Goal: Check status: Check status

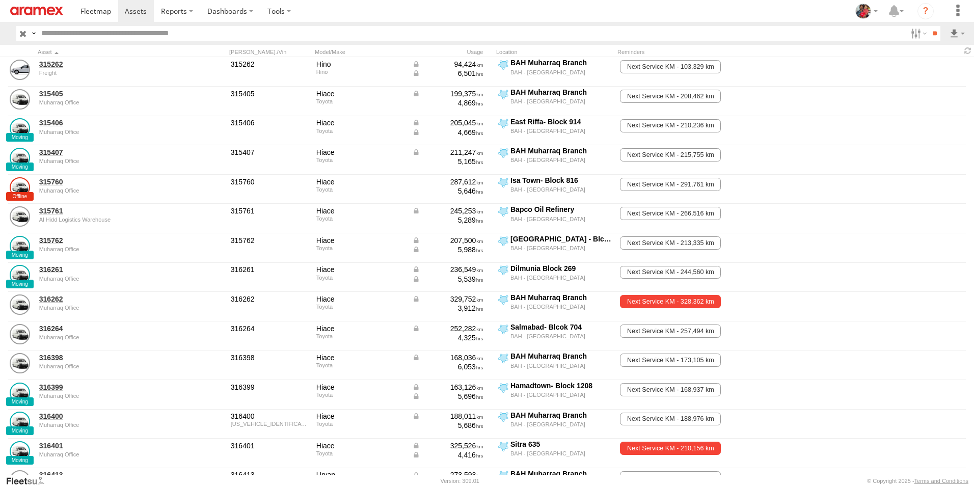
click at [158, 30] on input "text" at bounding box center [472, 33] width 870 height 15
type input "******"
click at [929, 26] on input "**" at bounding box center [935, 33] width 12 height 15
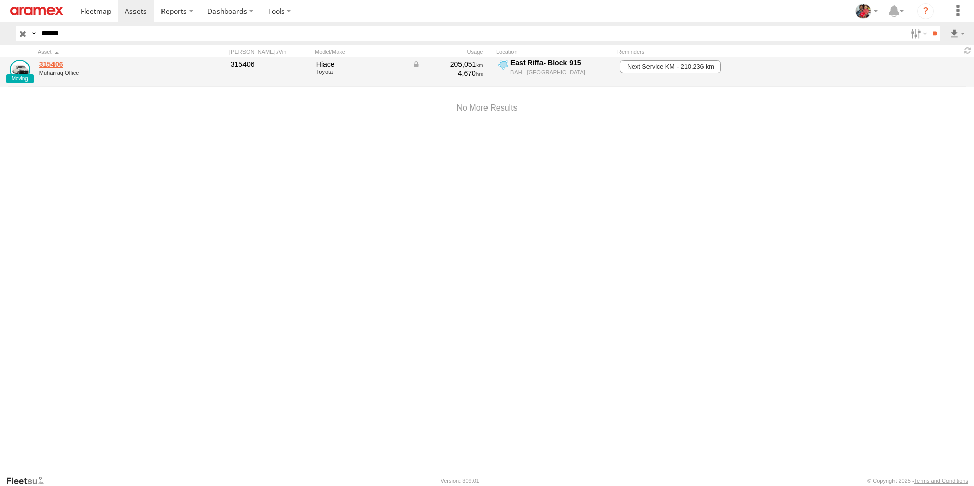
click at [52, 64] on link "315406" at bounding box center [109, 64] width 140 height 9
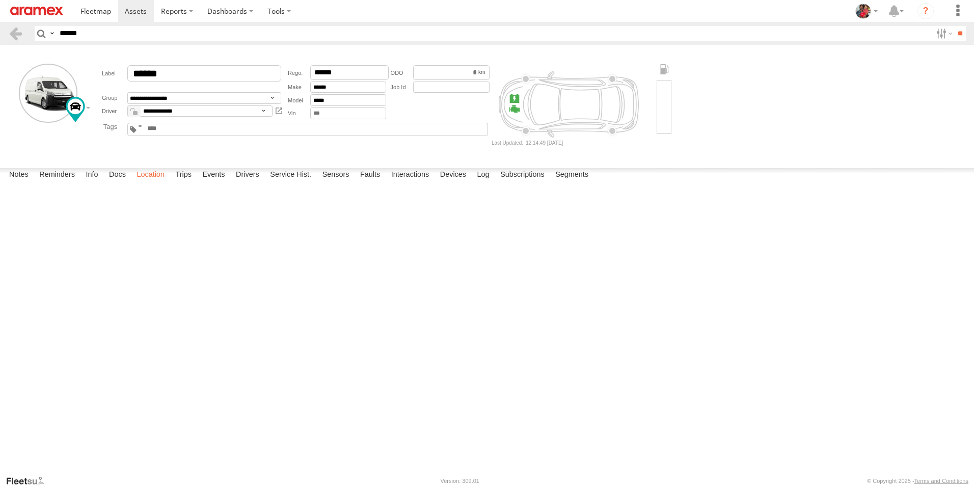
click at [154, 182] on label "Location" at bounding box center [150, 175] width 38 height 14
click at [216, 182] on label "Events" at bounding box center [213, 175] width 33 height 14
click at [185, 182] on label "Trips" at bounding box center [183, 175] width 26 height 14
click at [0, 0] on link at bounding box center [0, 0] width 0 height 0
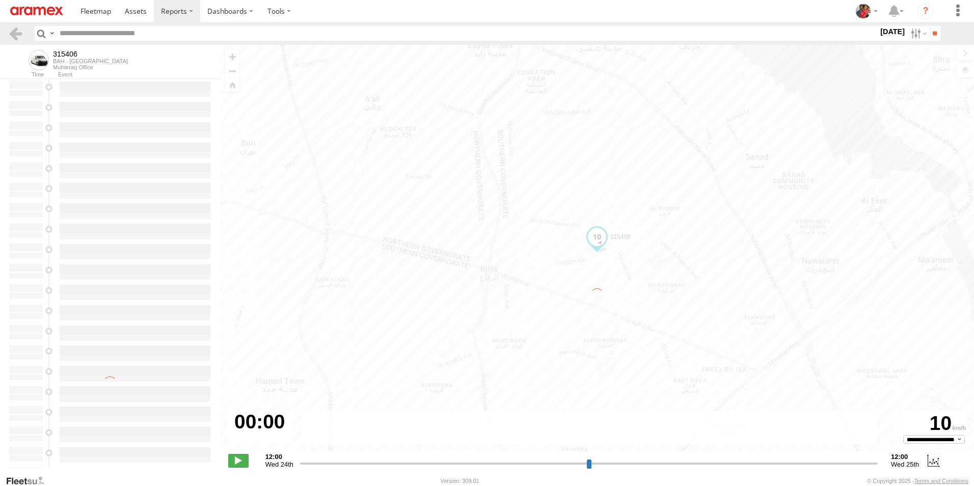
type input "**********"
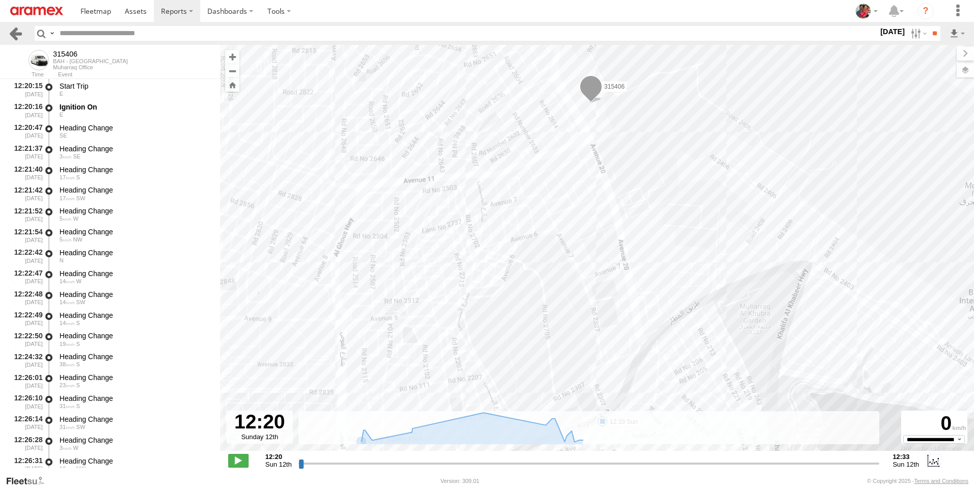
click at [14, 30] on link at bounding box center [15, 33] width 15 height 15
select select "**********"
click at [137, 11] on span at bounding box center [136, 11] width 22 height 10
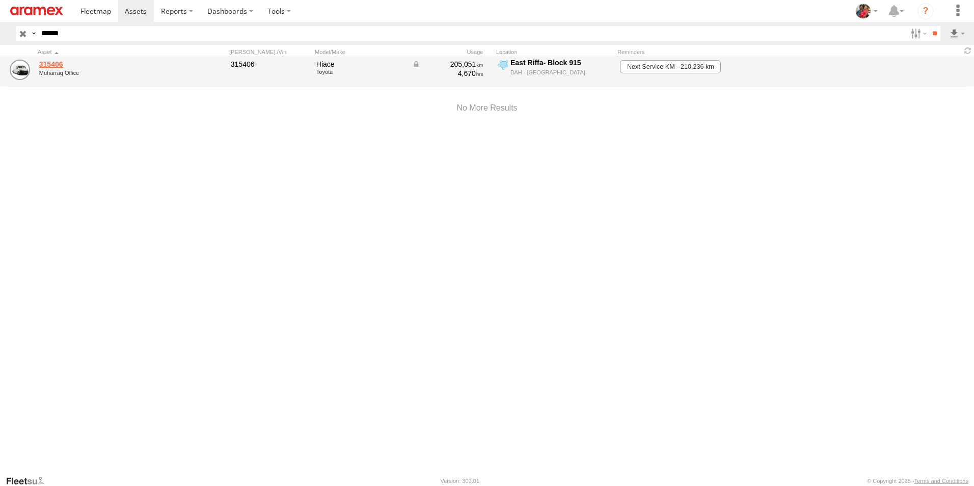
click at [50, 63] on link "315406" at bounding box center [109, 64] width 140 height 9
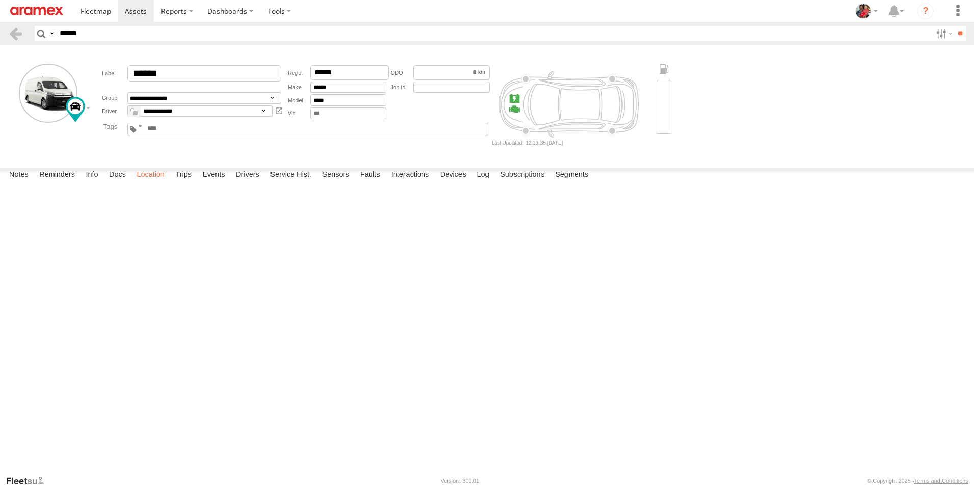
click at [152, 182] on label "Location" at bounding box center [150, 175] width 38 height 14
click at [185, 182] on label "Trips" at bounding box center [183, 175] width 26 height 14
click at [0, 0] on link at bounding box center [0, 0] width 0 height 0
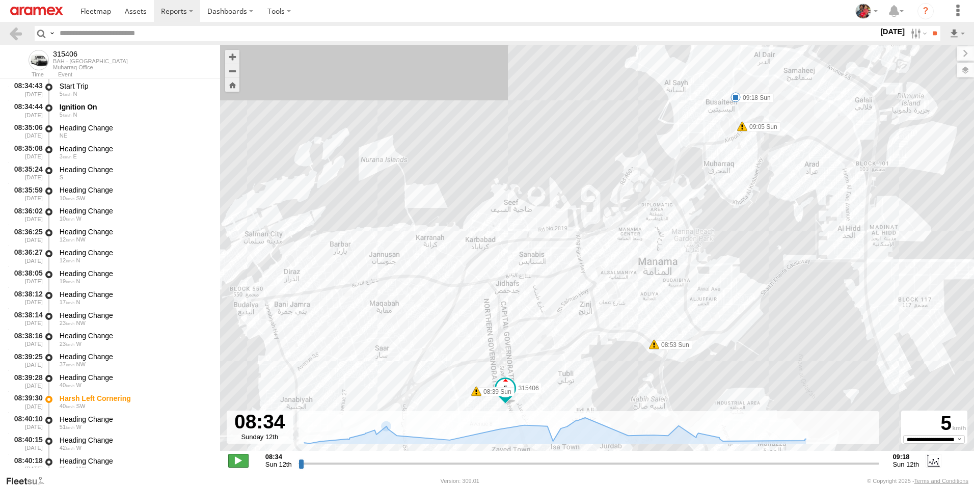
click at [239, 458] on span at bounding box center [238, 460] width 20 height 13
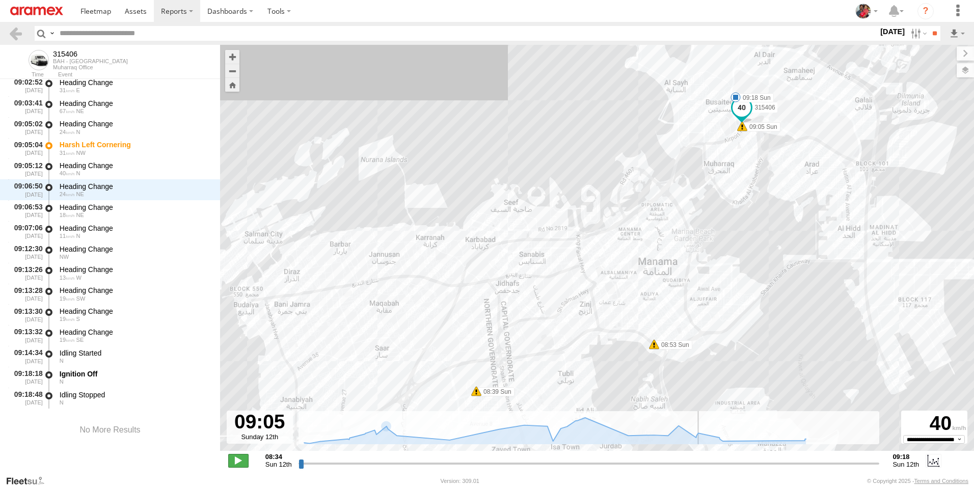
scroll to position [795, 0]
click at [238, 459] on span at bounding box center [238, 460] width 20 height 13
click at [238, 460] on span at bounding box center [238, 460] width 20 height 13
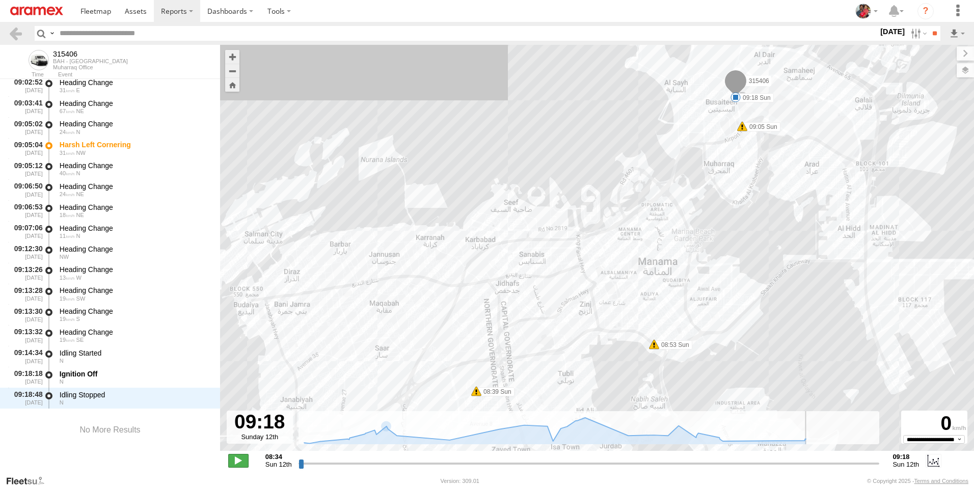
type input "**********"
click at [139, 12] on span at bounding box center [136, 11] width 22 height 10
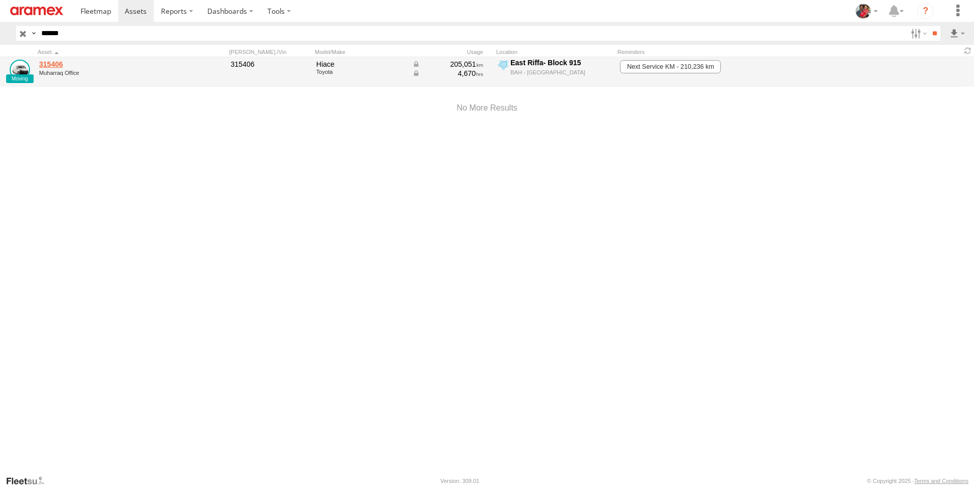
click at [52, 63] on link "315406" at bounding box center [109, 64] width 140 height 9
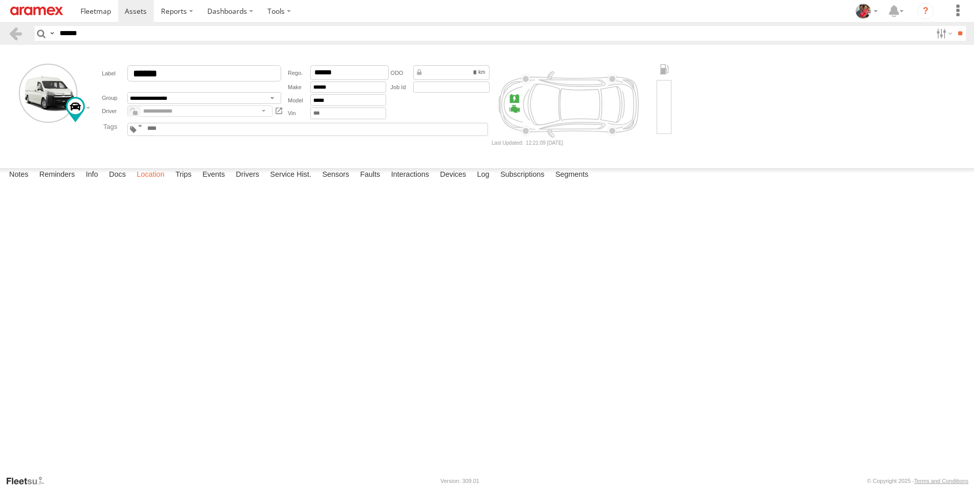
click at [155, 182] on label "Location" at bounding box center [150, 175] width 38 height 14
click at [191, 182] on label "Trips" at bounding box center [183, 175] width 26 height 14
click at [215, 182] on label "Events" at bounding box center [213, 175] width 33 height 14
